Goal: Transaction & Acquisition: Purchase product/service

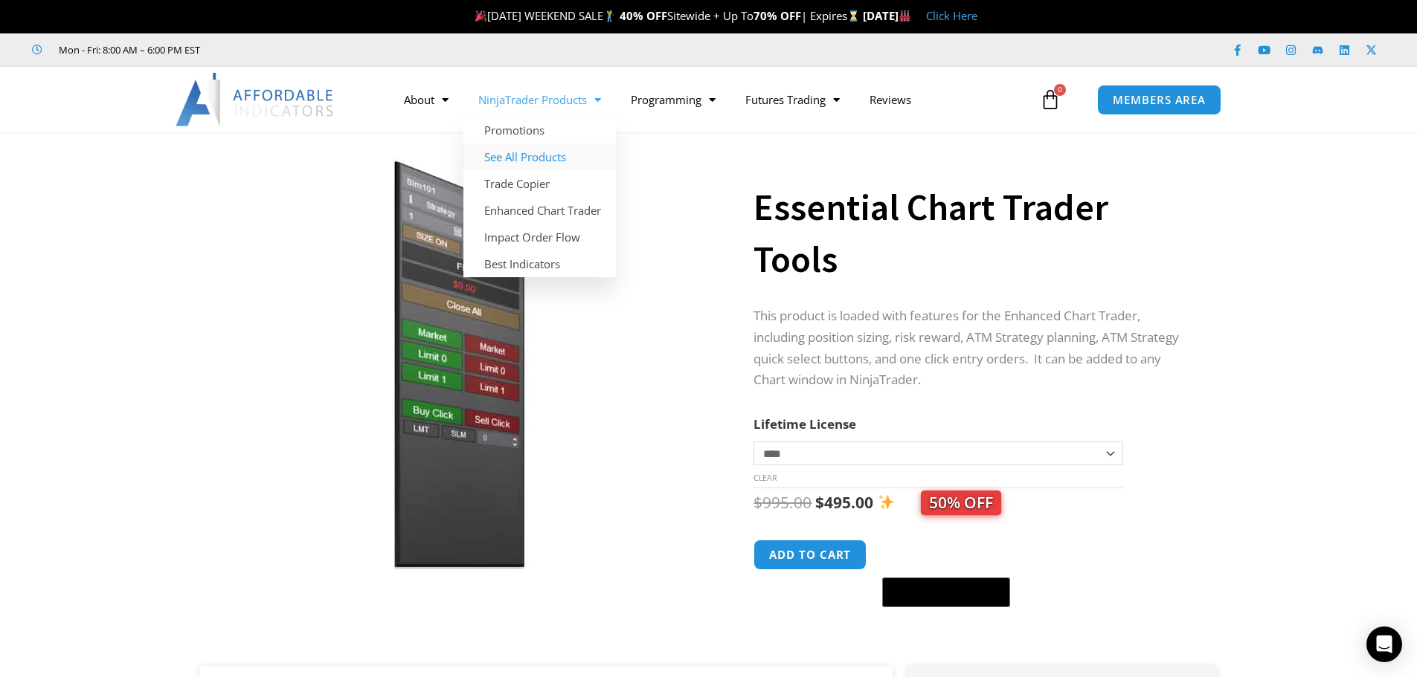
click at [509, 155] on link "See All Products" at bounding box center [539, 157] width 152 height 27
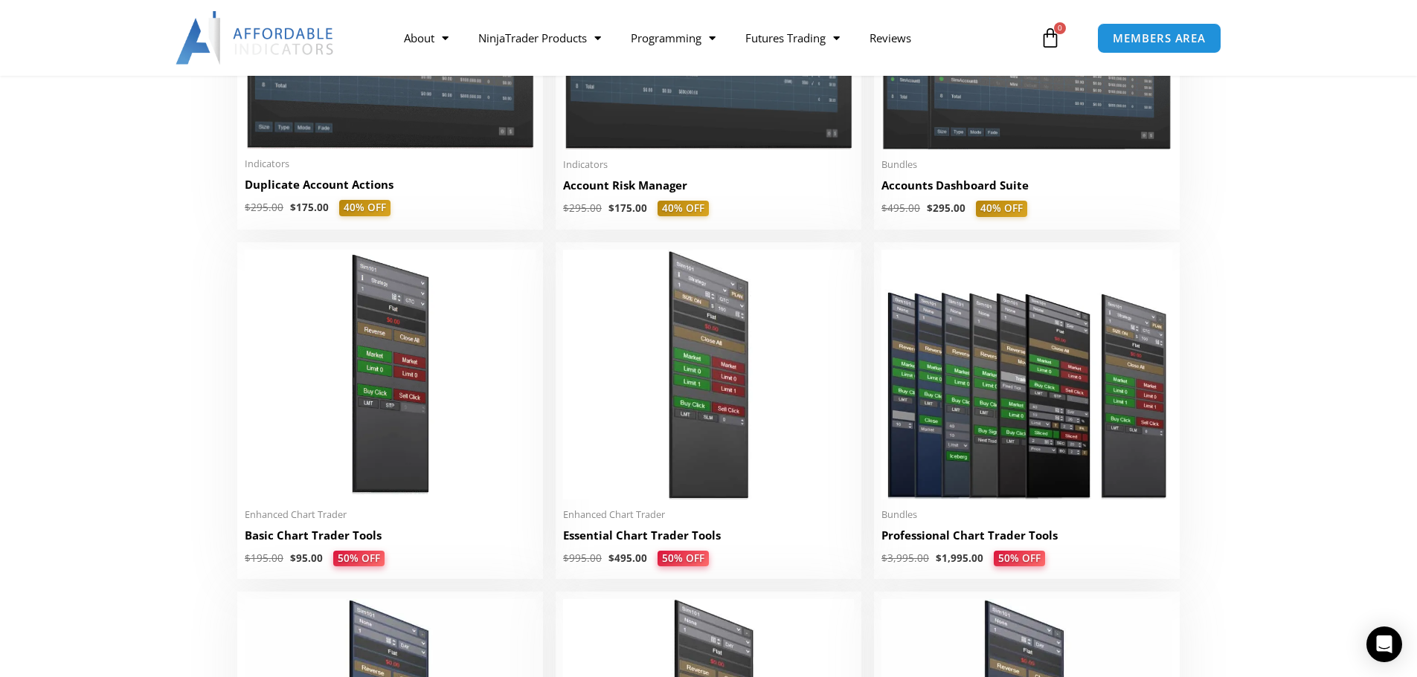
scroll to position [521, 0]
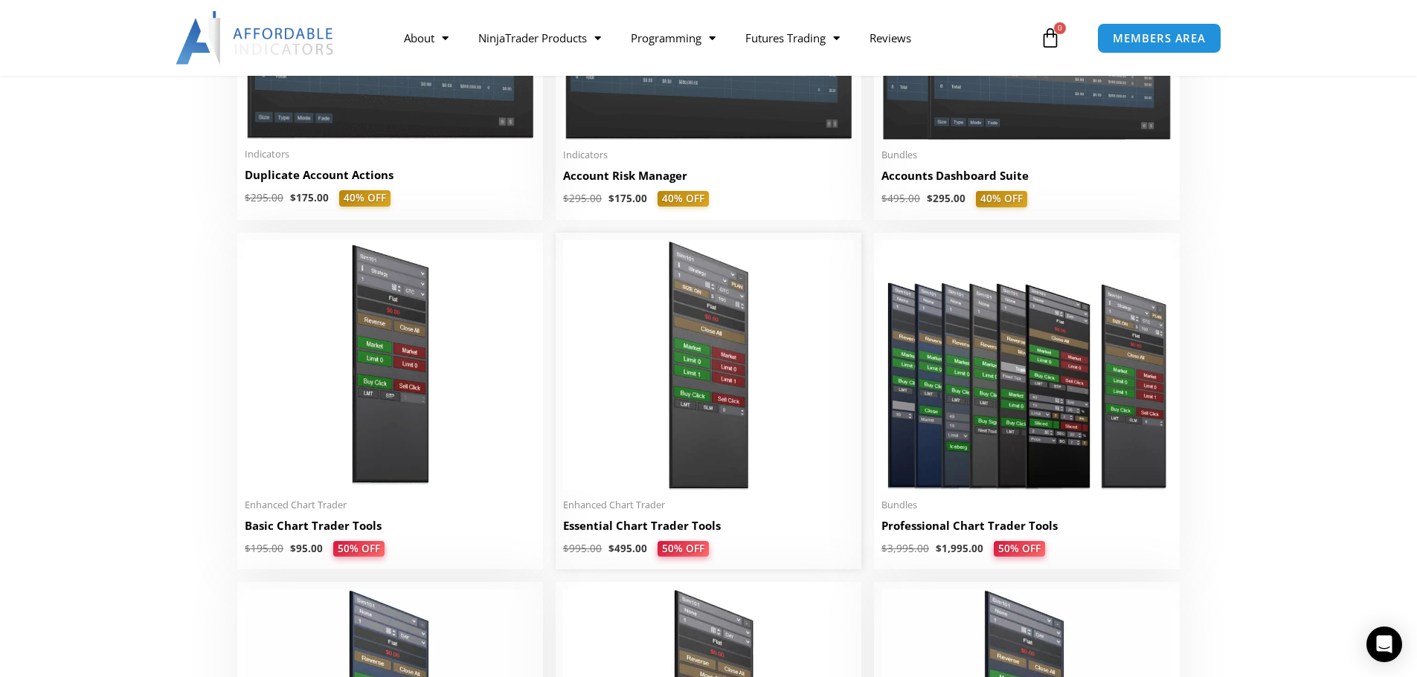
click at [707, 462] on img at bounding box center [708, 365] width 291 height 250
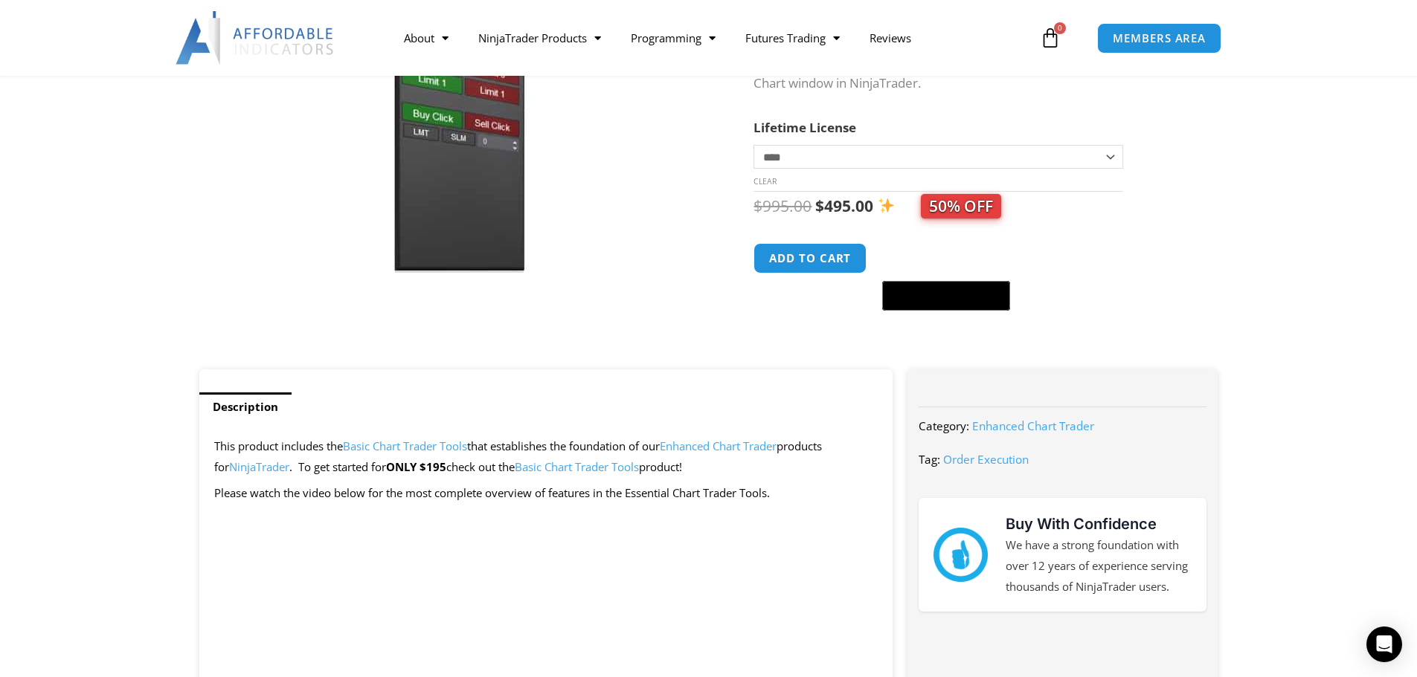
scroll to position [297, 0]
click at [779, 185] on td "**********" at bounding box center [937, 167] width 369 height 47
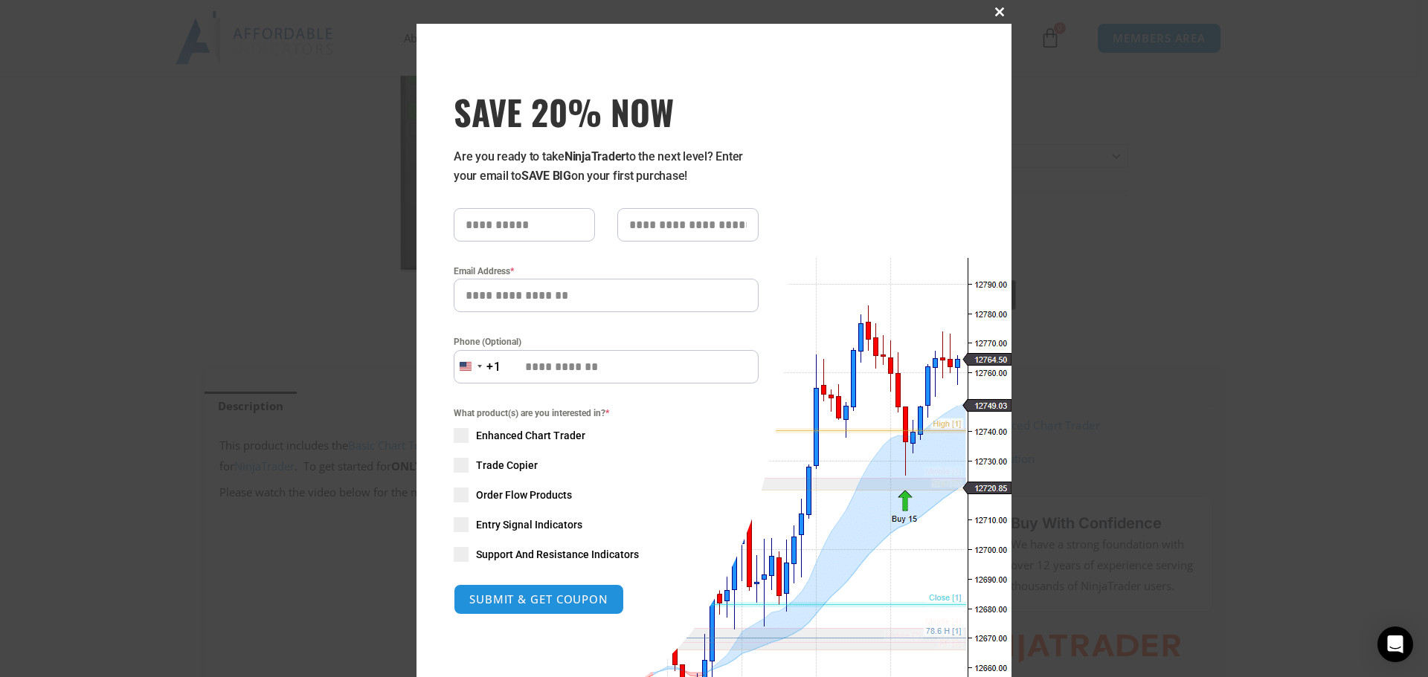
click at [996, 10] on span at bounding box center [1000, 11] width 24 height 9
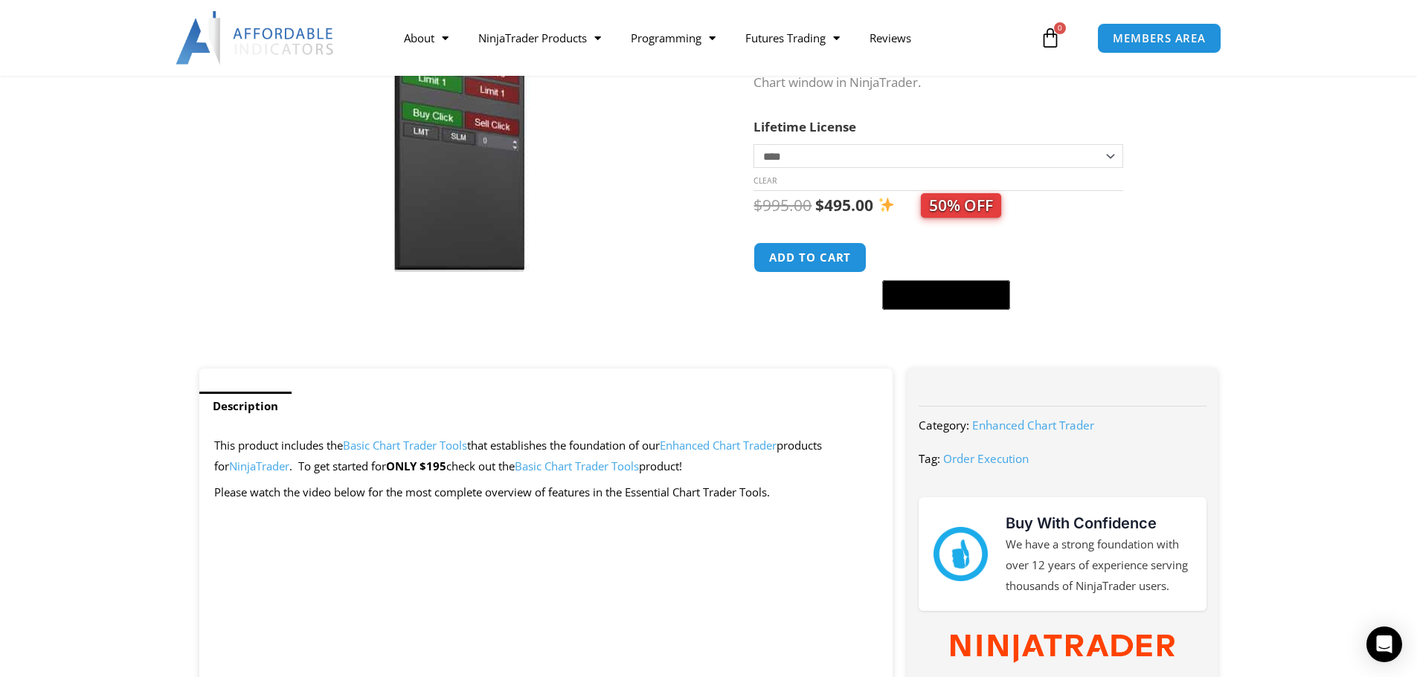
scroll to position [0, 0]
